Goal: Task Accomplishment & Management: Complete application form

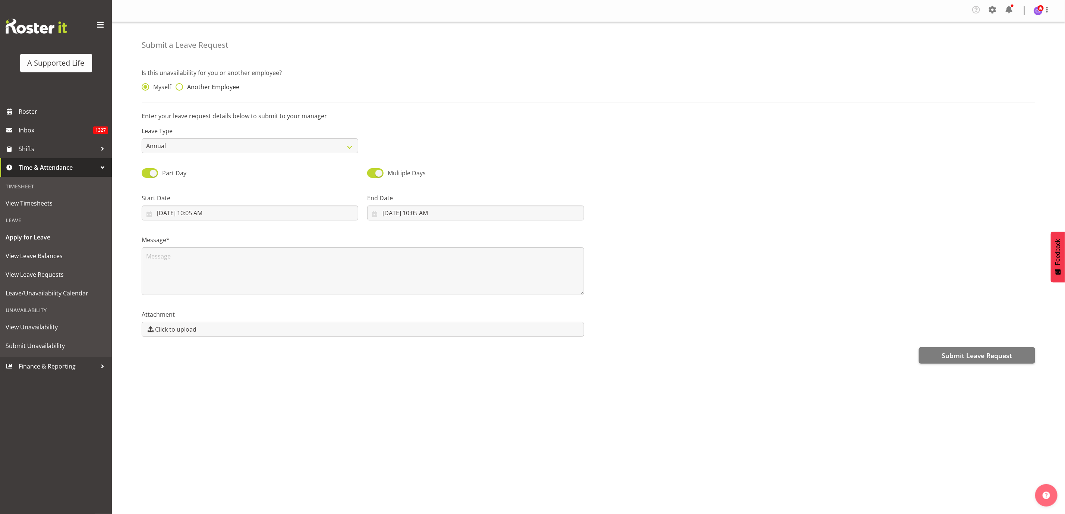
click at [179, 88] on span at bounding box center [179, 86] width 7 height 7
click at [179, 88] on input "Another Employee" at bounding box center [178, 87] width 5 height 5
radio input "true"
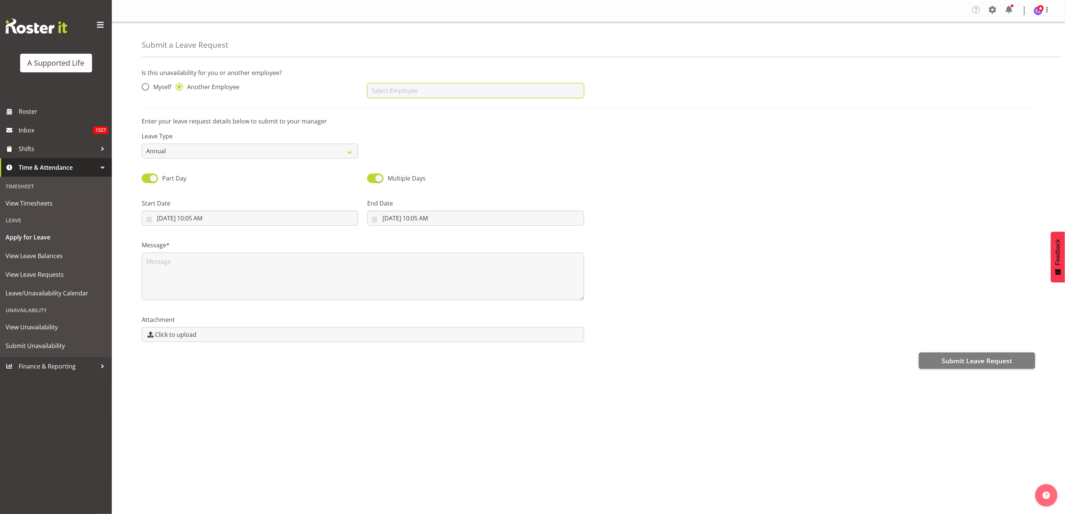
click at [407, 92] on input "text" at bounding box center [475, 90] width 217 height 15
click at [419, 110] on link "[PERSON_NAME]" at bounding box center [475, 108] width 217 height 13
type input "[PERSON_NAME]"
click at [232, 152] on select "Annual Sick Bereavement Domestic Violence Parental Jury Service Day In [GEOGRAP…" at bounding box center [250, 150] width 217 height 15
select select "Sick"
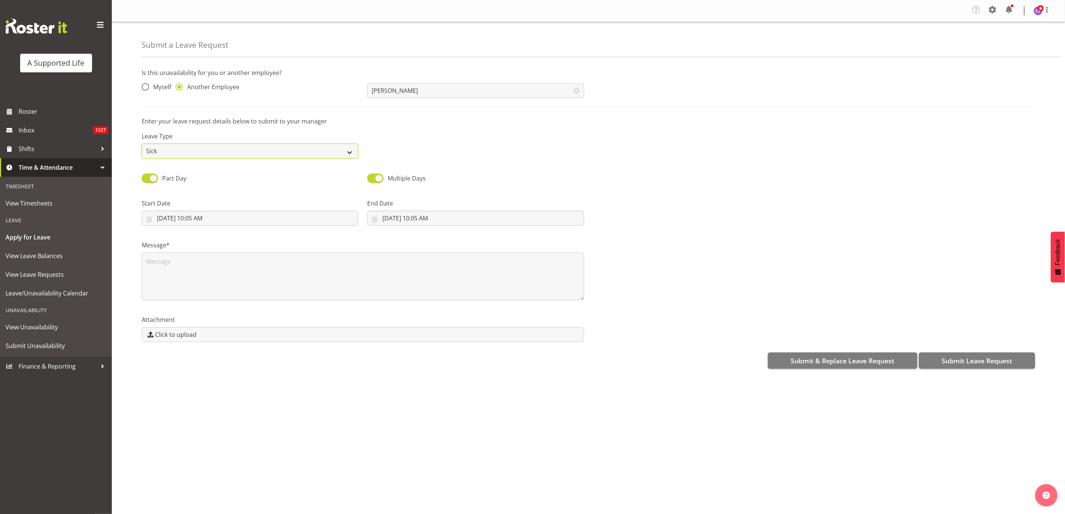
click at [142, 144] on select "Annual Sick Bereavement Domestic Violence Parental Jury Service Day In [GEOGRAP…" at bounding box center [250, 150] width 217 height 15
click at [197, 219] on input "[DATE] 10:05 AM" at bounding box center [250, 218] width 217 height 15
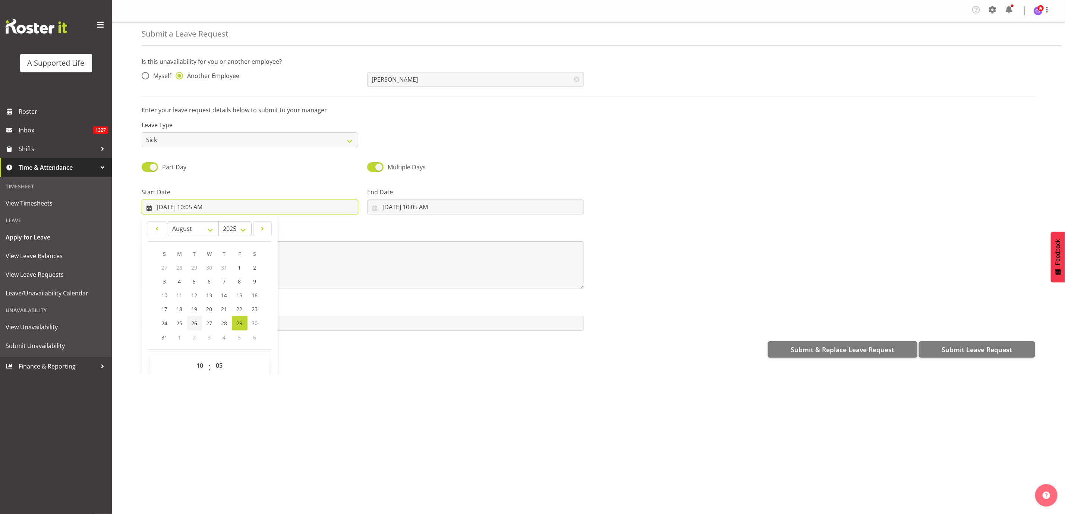
scroll to position [22, 0]
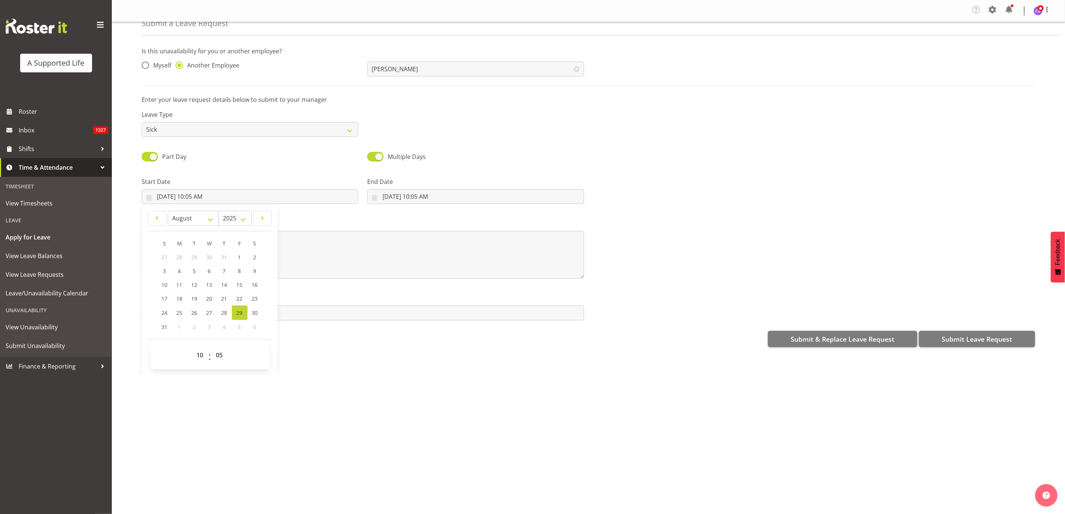
click at [237, 314] on span "29" at bounding box center [240, 312] width 6 height 7
type input "[DATE] 12:00 AM"
select select "0"
click at [198, 356] on select "00 01 02 03 04 05 06 07 08 09 10 11 12 13 14 15 16 17 18 19 20 21 22 23" at bounding box center [201, 354] width 17 height 15
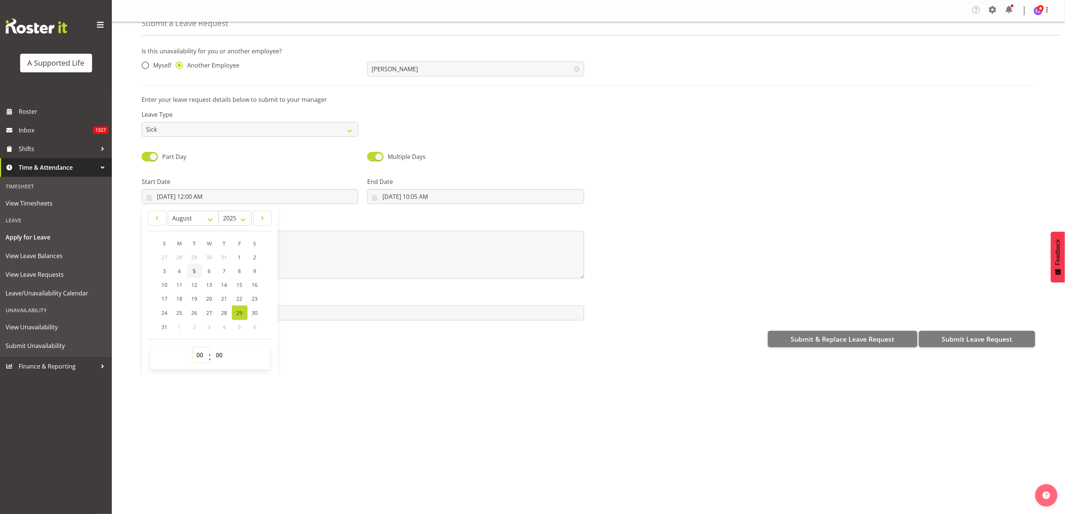
select select "9"
click at [193, 347] on select "00 01 02 03 04 05 06 07 08 09 10 11 12 13 14 15 16 17 18 19 20 21 22 23" at bounding box center [201, 354] width 17 height 15
type input "[DATE] 9:00 AM"
drag, startPoint x: 221, startPoint y: 354, endPoint x: 221, endPoint y: 349, distance: 5.2
click at [221, 354] on select "00 01 02 03 04 05 06 07 08 09 10 11 12 13 14 15 16 17 18 19 20 21 22 23 24 25 2…" at bounding box center [220, 354] width 17 height 15
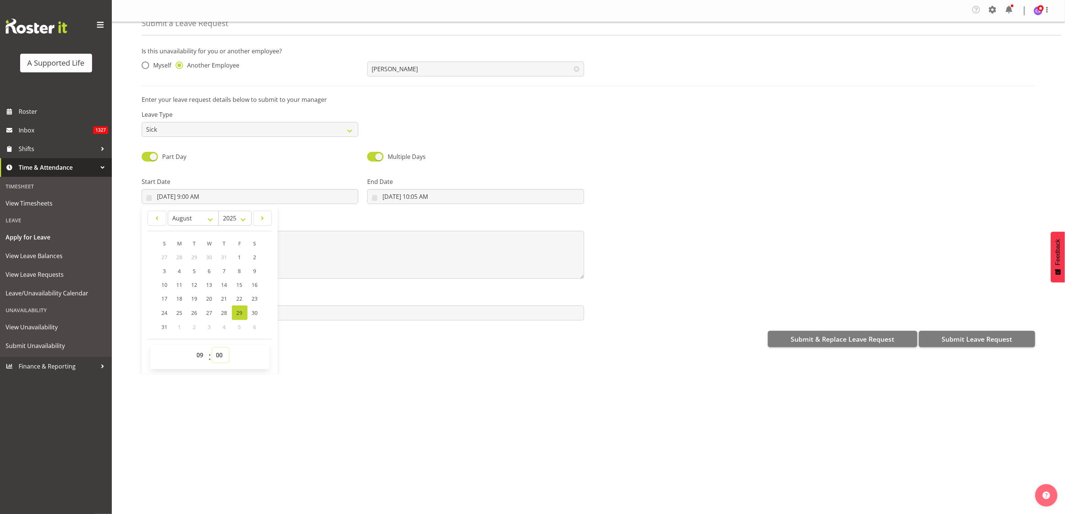
click at [212, 347] on select "00 01 02 03 04 05 06 07 08 09 10 11 12 13 14 15 16 17 18 19 20 21 22 23 24 25 2…" at bounding box center [220, 354] width 17 height 15
click at [397, 197] on input "[DATE] 10:05 AM" at bounding box center [475, 196] width 217 height 15
click at [423, 356] on select "00 01 02 03 04 05 06 07 08 09 10 11 12 13 14 15 16 17 18 19 20 21 22 23" at bounding box center [426, 354] width 17 height 15
select select "17"
click at [418, 347] on select "00 01 02 03 04 05 06 07 08 09 10 11 12 13 14 15 16 17 18 19 20 21 22 23" at bounding box center [426, 354] width 17 height 15
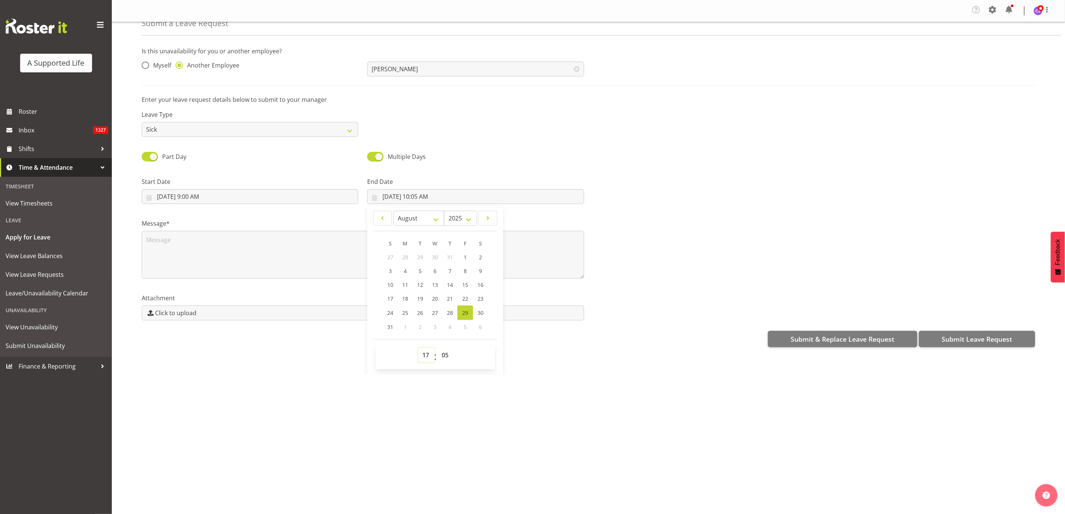
type input "[DATE] 5:05 PM"
click at [448, 354] on select "00 01 02 03 04 05 06 07 08 09 10 11 12 13 14 15 16 17 18 19 20 21 22 23 24 25 2…" at bounding box center [446, 354] width 17 height 15
select select "0"
click at [438, 347] on select "00 01 02 03 04 05 06 07 08 09 10 11 12 13 14 15 16 17 18 19 20 21 22 23 24 25 2…" at bounding box center [446, 354] width 17 height 15
type input "[DATE] 5:00 PM"
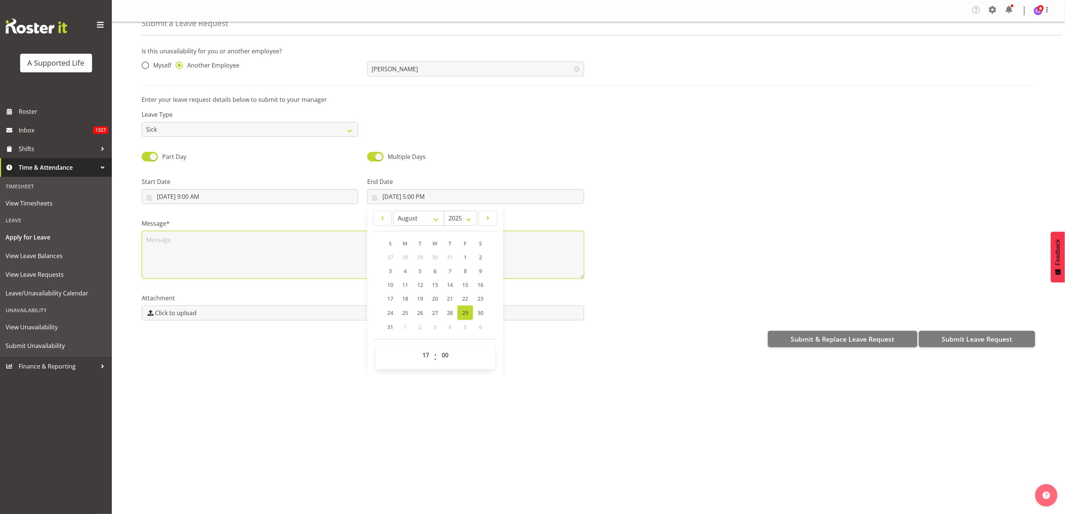
click at [166, 252] on textarea at bounding box center [363, 255] width 442 height 48
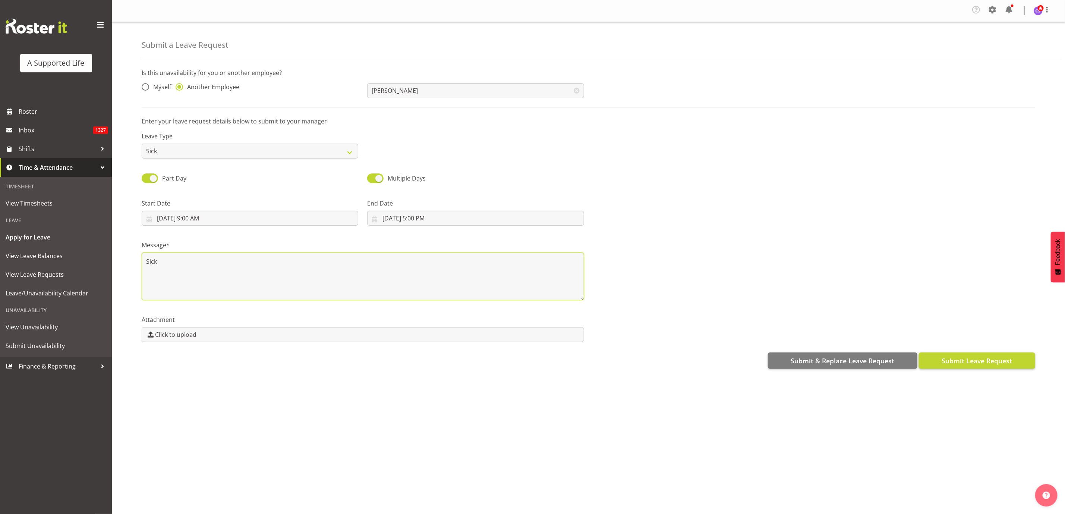
type textarea "Sick"
click at [970, 359] on span "Submit Leave Request" at bounding box center [976, 361] width 70 height 10
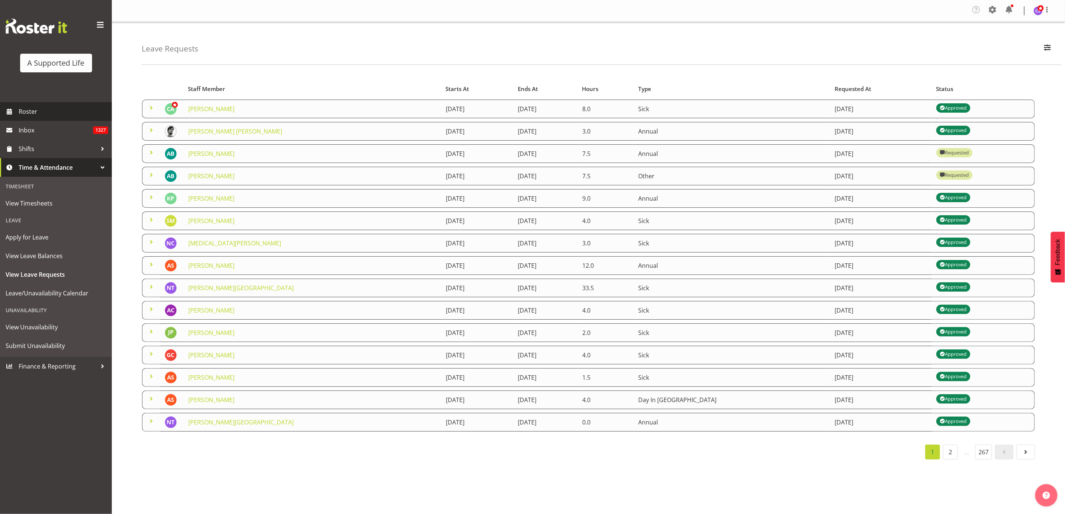
click at [23, 114] on span "Roster" at bounding box center [63, 111] width 89 height 11
